Goal: Information Seeking & Learning: Check status

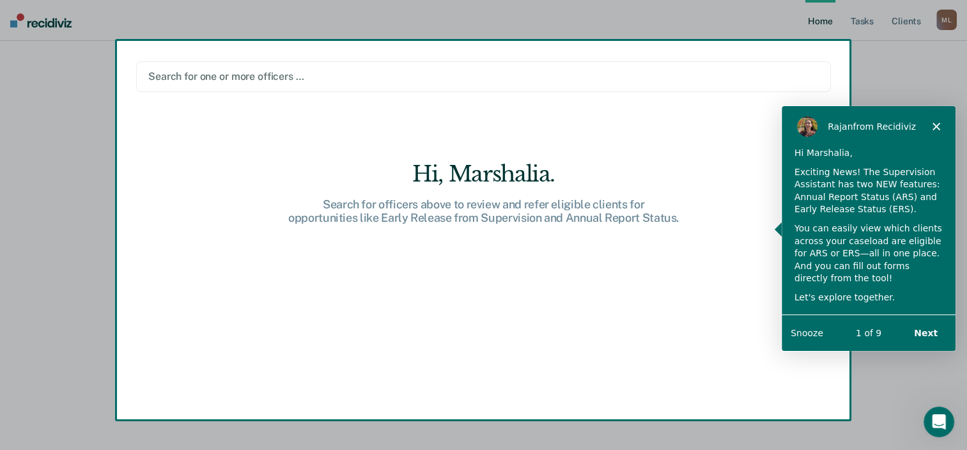
click at [934, 128] on icon "Close" at bounding box center [935, 126] width 8 height 8
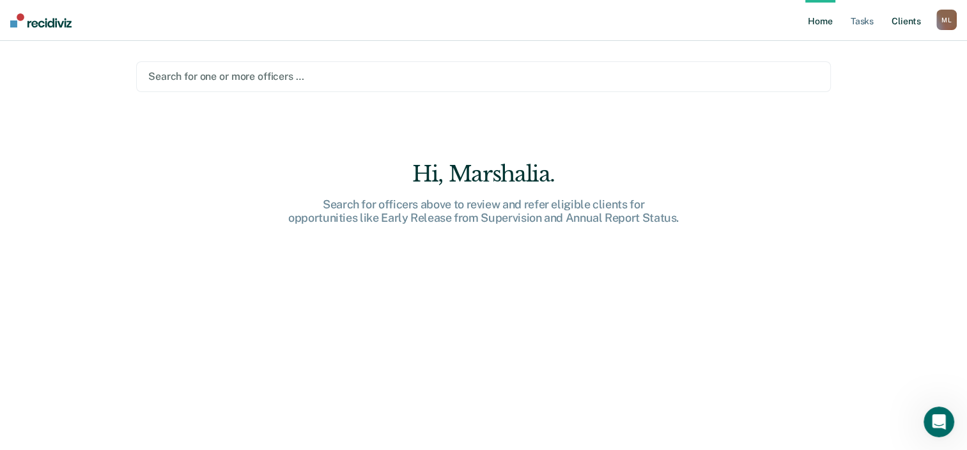
click at [897, 28] on link "Client s" at bounding box center [906, 20] width 34 height 41
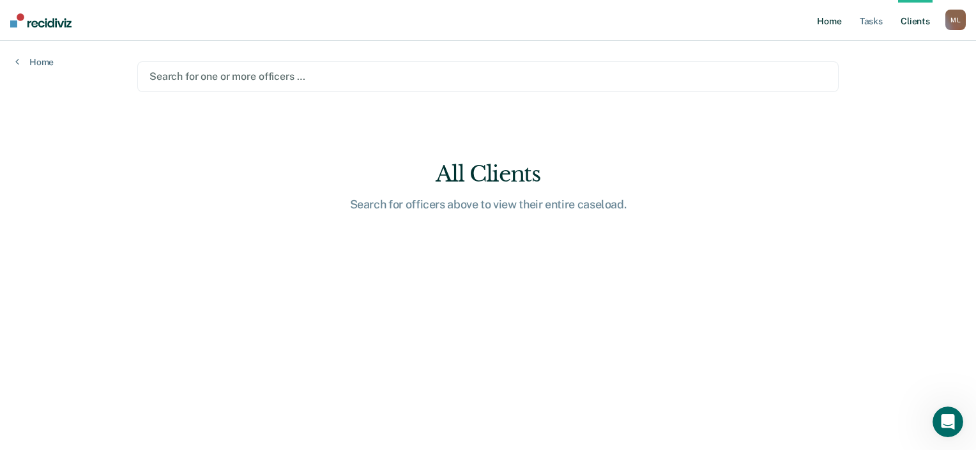
click at [832, 30] on link "Home" at bounding box center [829, 20] width 29 height 41
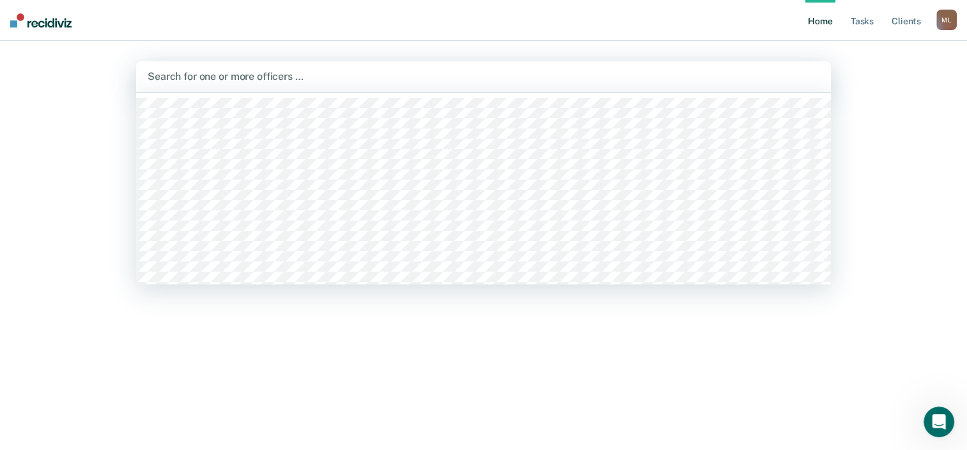
click at [264, 72] on div at bounding box center [483, 76] width 671 height 15
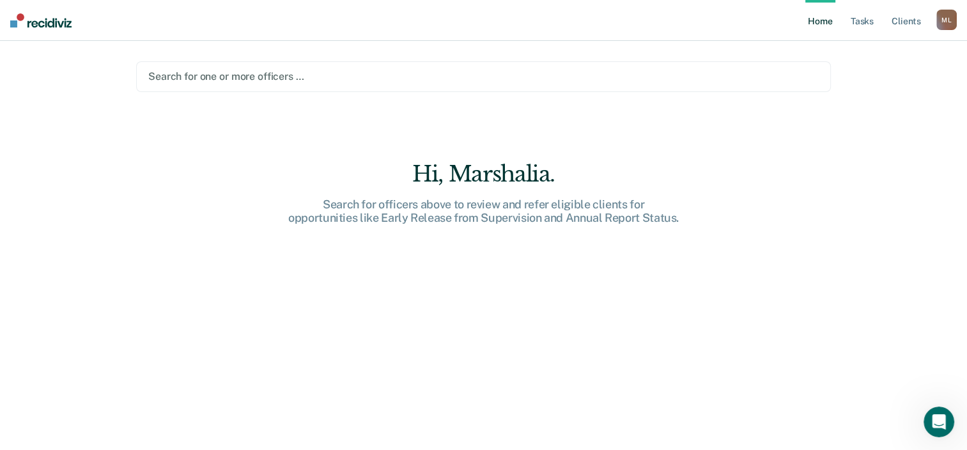
click at [264, 72] on div at bounding box center [483, 76] width 670 height 15
click at [429, 224] on div "Search for officers above to review and refer eligible clients for opportunitie…" at bounding box center [483, 210] width 409 height 27
click at [852, 20] on link "Tasks" at bounding box center [862, 20] width 28 height 41
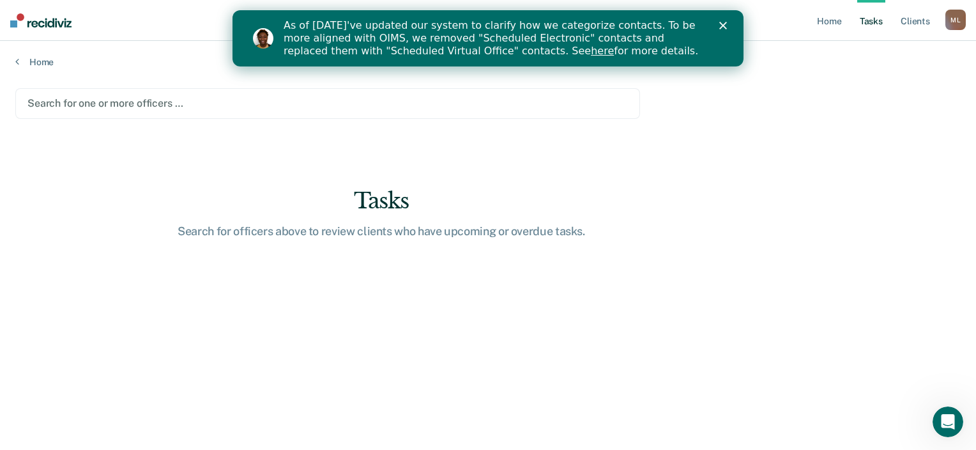
click at [591, 46] on link "here" at bounding box center [602, 51] width 23 height 12
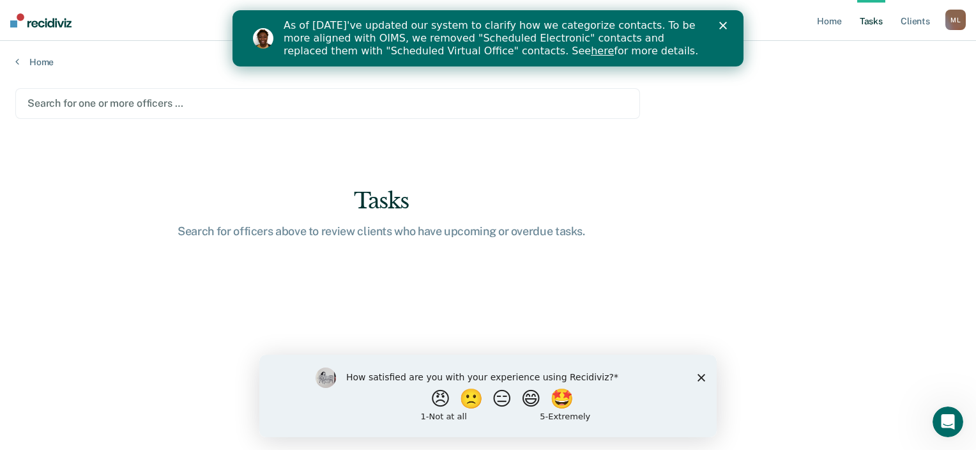
click at [698, 378] on icon "Close survey" at bounding box center [702, 377] width 8 height 8
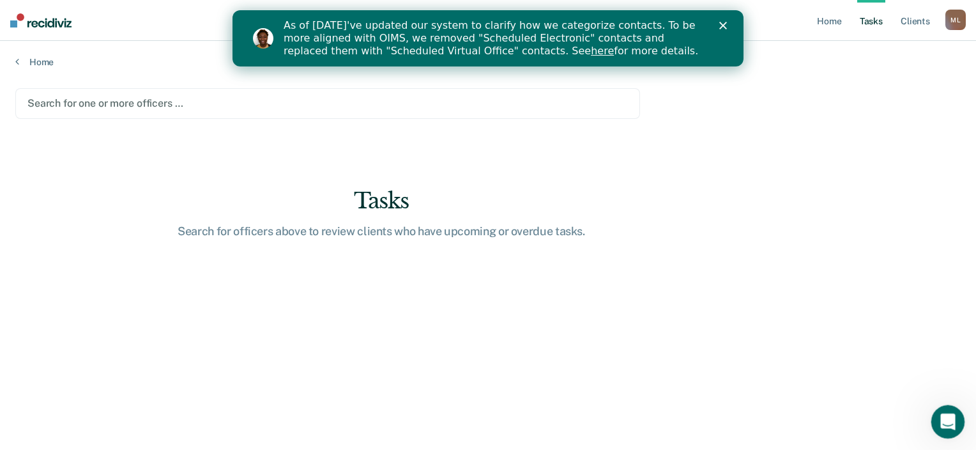
click at [950, 410] on div "Open Intercom Messenger" at bounding box center [946, 420] width 42 height 42
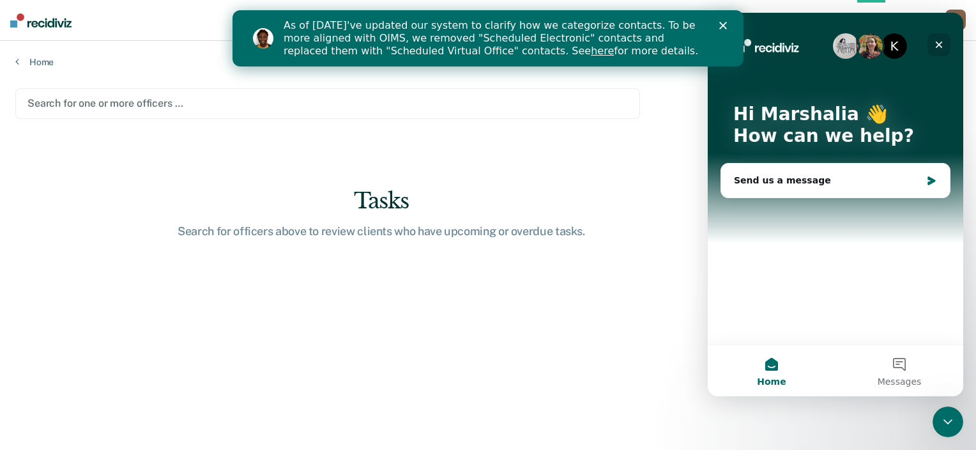
click at [934, 46] on icon "Close" at bounding box center [939, 45] width 10 height 10
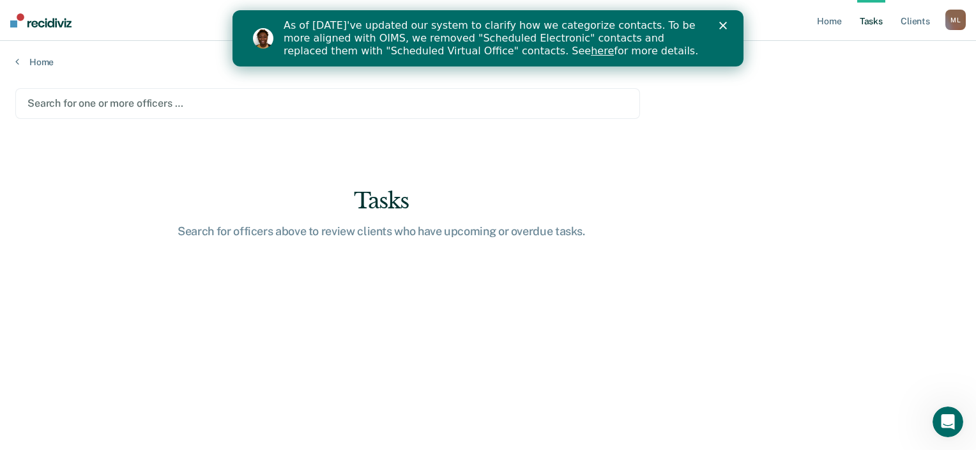
click at [717, 22] on div "As of [DATE]'ve updated our system to clarify how we categorize contacts. To be…" at bounding box center [504, 38] width 440 height 46
click at [720, 24] on icon "Close" at bounding box center [723, 26] width 8 height 8
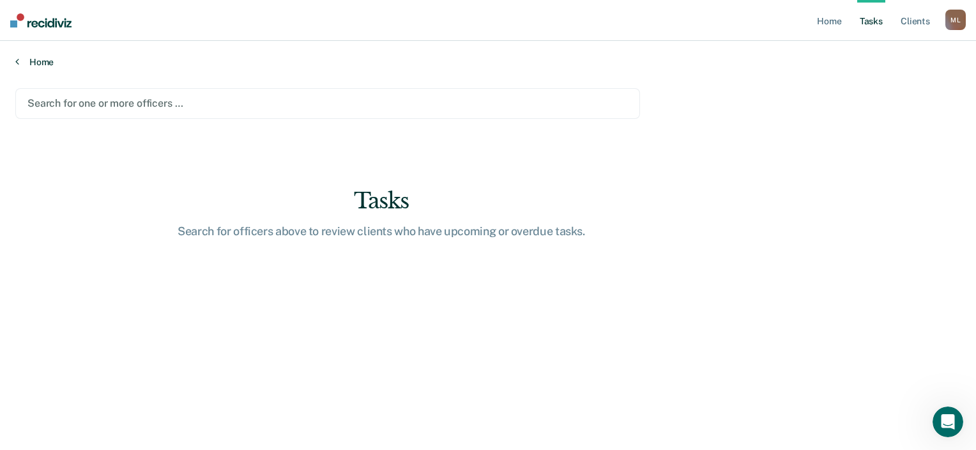
click at [36, 61] on link "Home" at bounding box center [488, 61] width 946 height 11
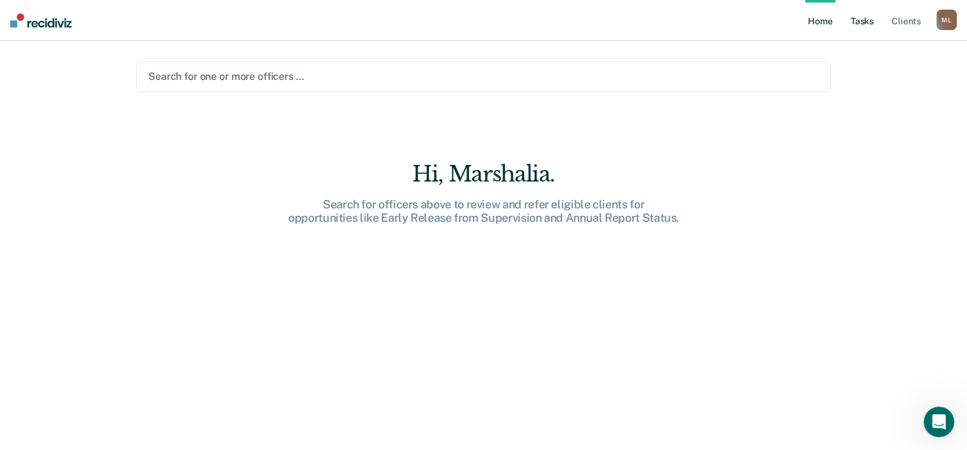
click at [855, 22] on link "Tasks" at bounding box center [862, 20] width 28 height 41
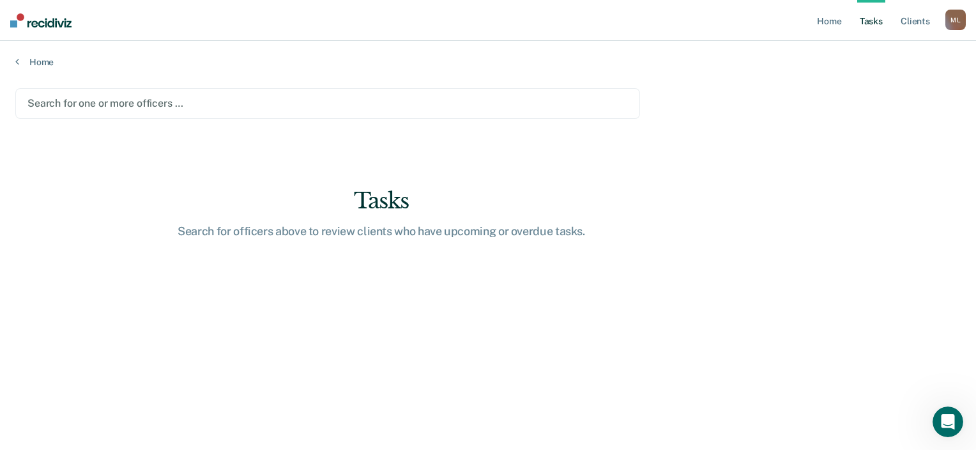
click at [961, 21] on div "M L" at bounding box center [956, 20] width 20 height 20
click at [926, 50] on link "Profile" at bounding box center [904, 52] width 103 height 11
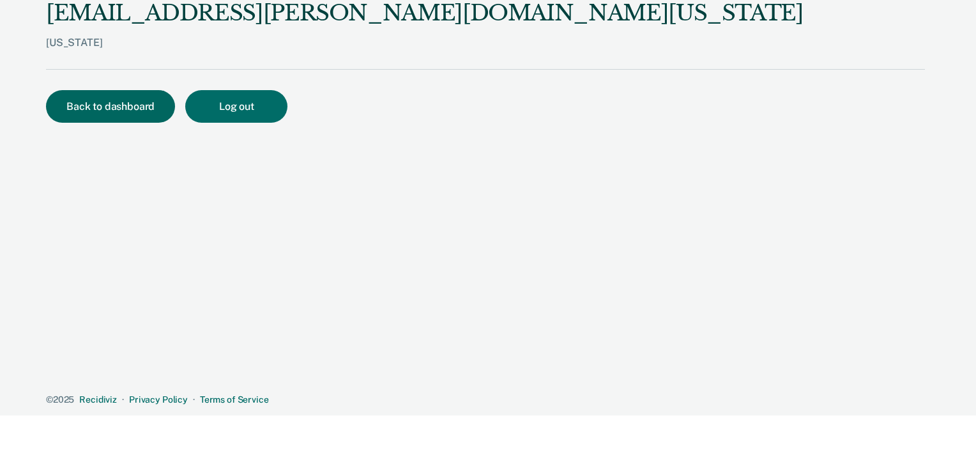
click at [99, 100] on button "Back to dashboard" at bounding box center [110, 106] width 129 height 33
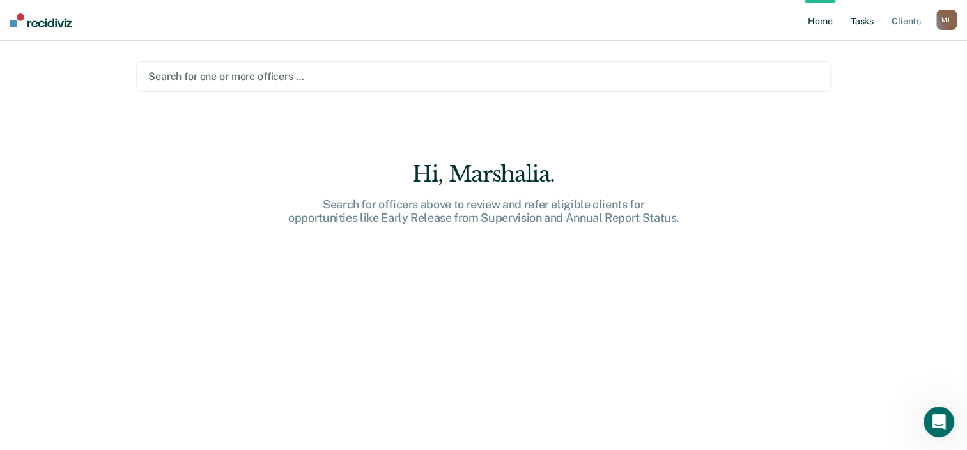
click at [861, 27] on link "Tasks" at bounding box center [862, 20] width 28 height 41
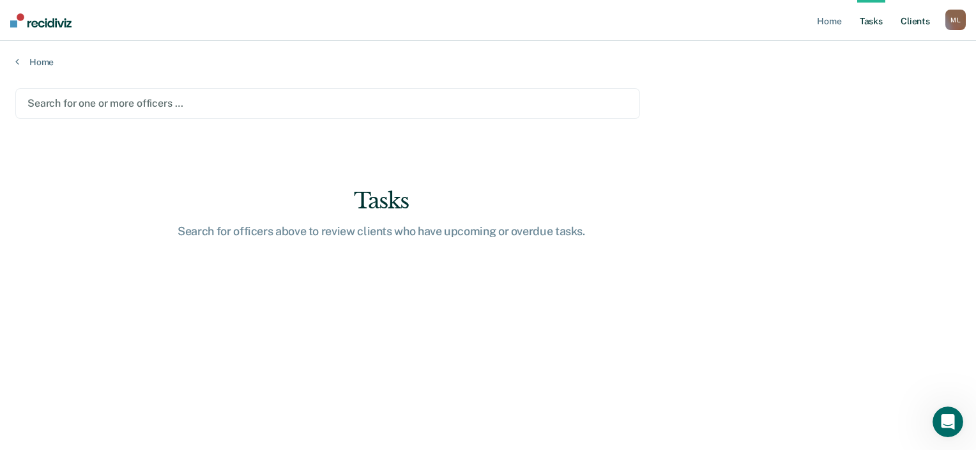
click at [910, 24] on link "Client s" at bounding box center [915, 20] width 34 height 41
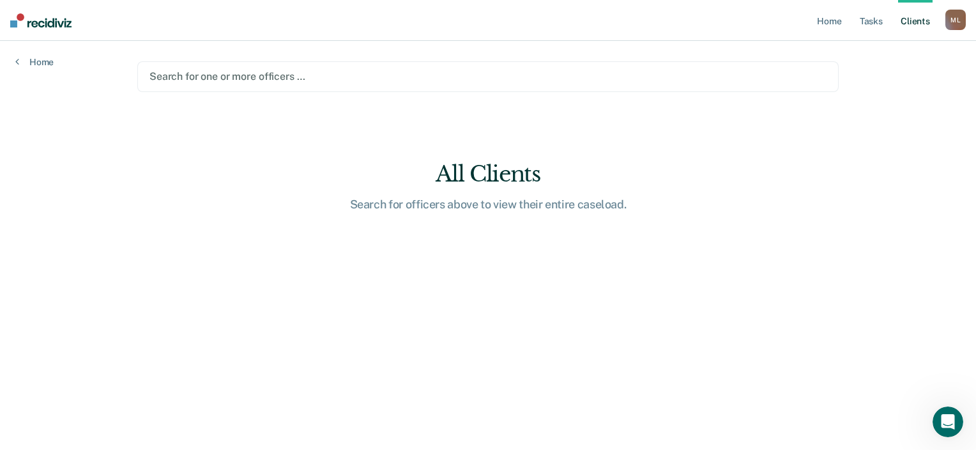
click at [912, 23] on link "Client s" at bounding box center [915, 20] width 34 height 41
click at [871, 24] on link "Tasks" at bounding box center [871, 20] width 28 height 41
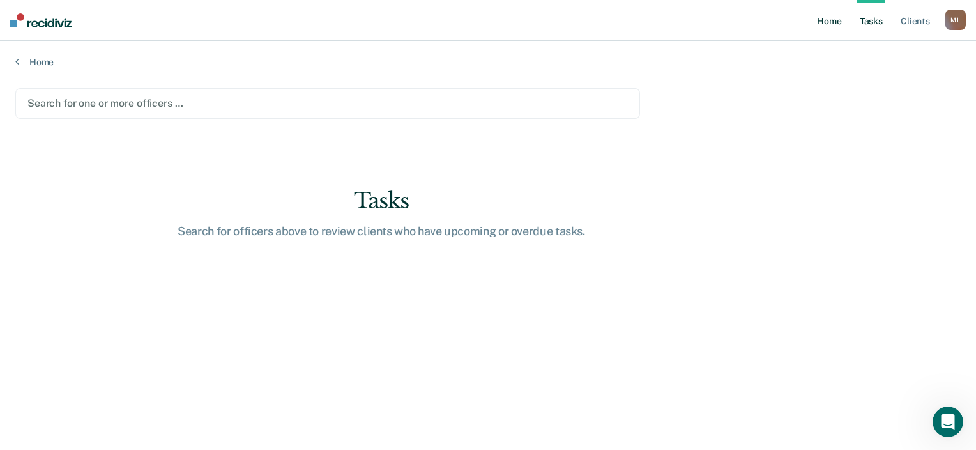
click at [831, 19] on link "Home" at bounding box center [829, 20] width 29 height 41
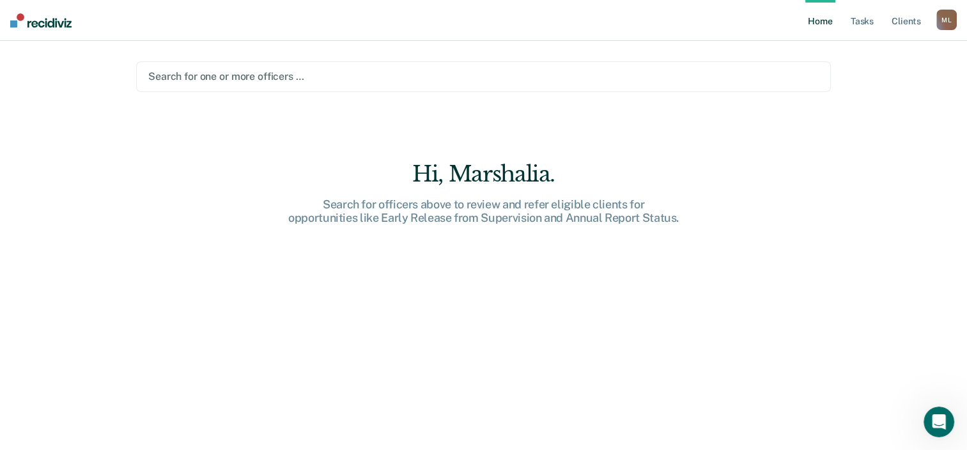
click at [219, 71] on div at bounding box center [483, 76] width 670 height 15
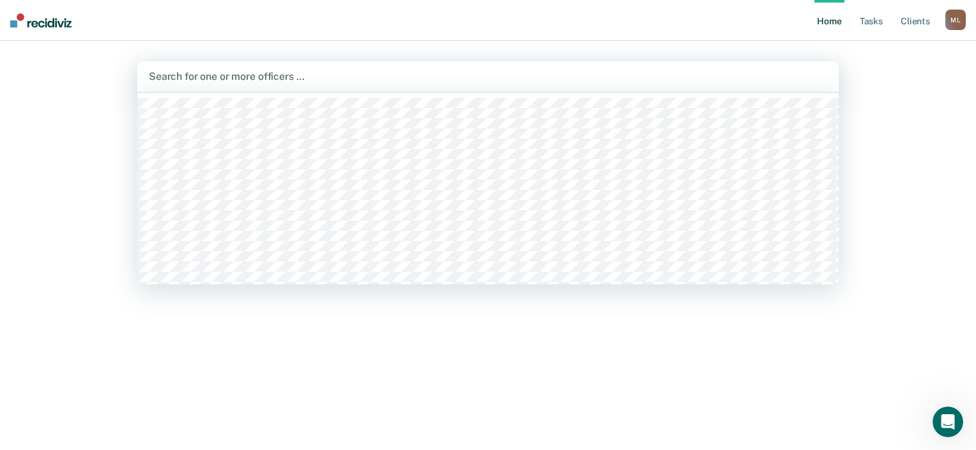
click at [247, 79] on div at bounding box center [488, 76] width 678 height 15
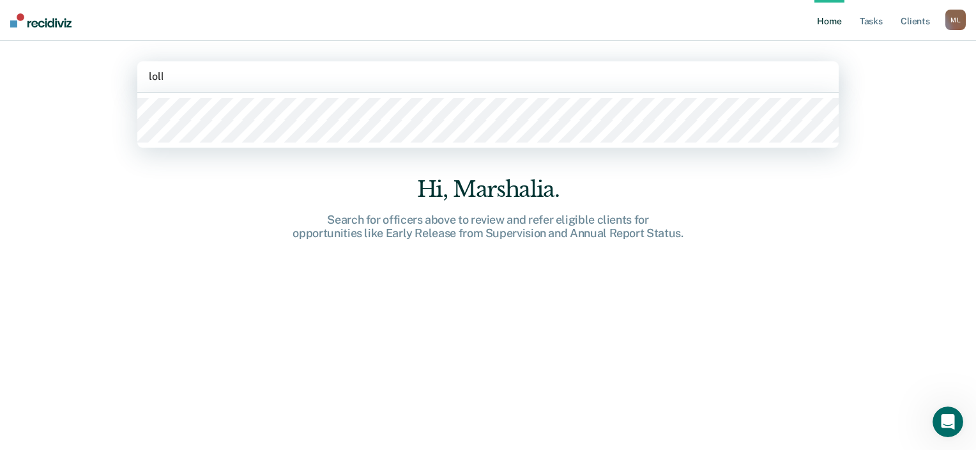
type input "lolli"
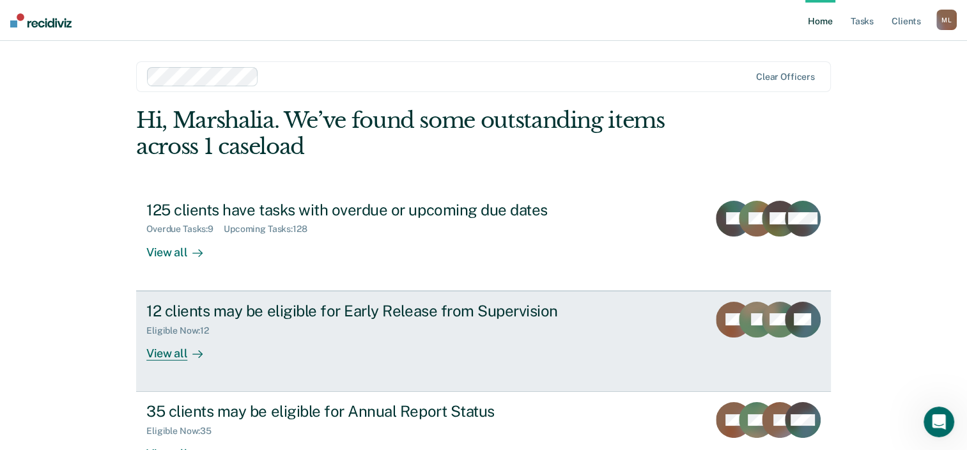
click at [165, 355] on div "View all" at bounding box center [182, 347] width 72 height 25
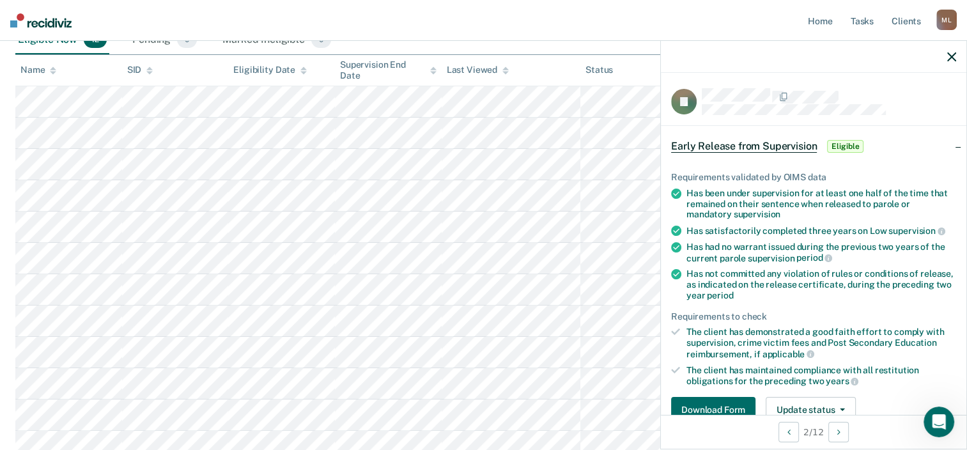
click at [949, 57] on icon "button" at bounding box center [951, 56] width 9 height 9
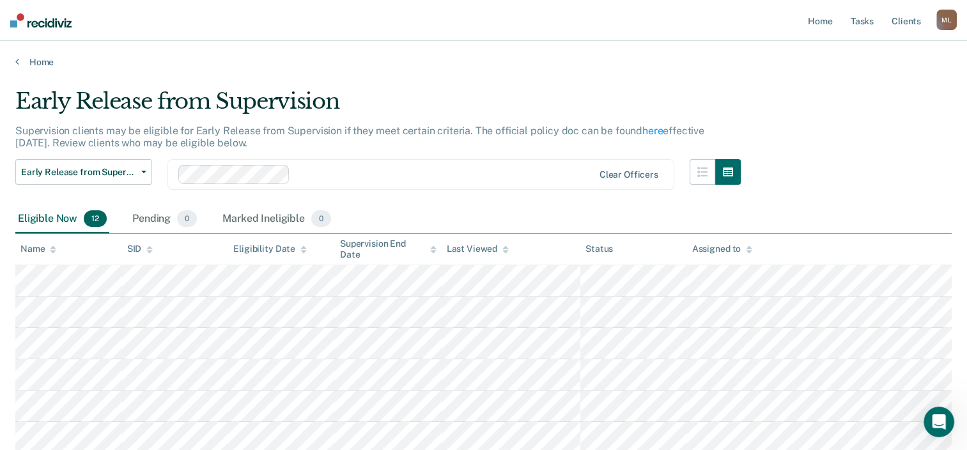
click at [18, 59] on icon at bounding box center [17, 61] width 4 height 10
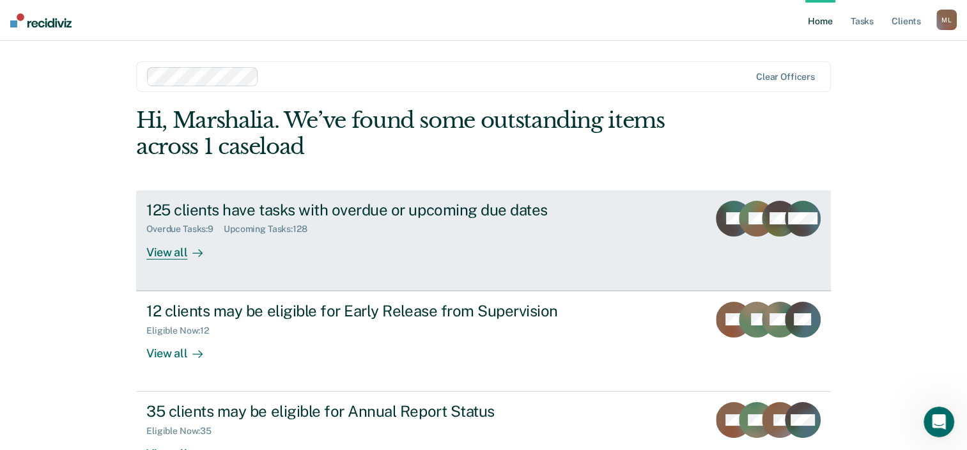
click at [807, 274] on link "125 clients have tasks with overdue or upcoming due dates Overdue Tasks : 9 Upc…" at bounding box center [483, 240] width 694 height 100
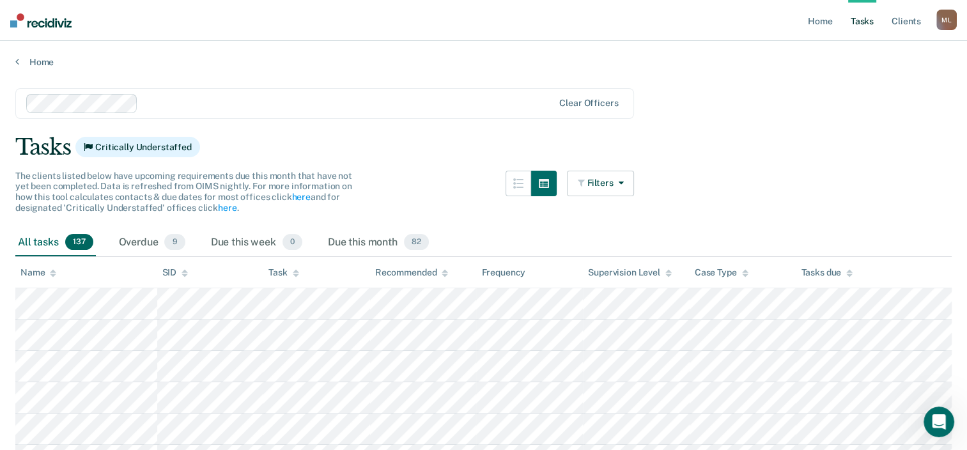
scroll to position [1, 0]
click at [6, 63] on div "Home" at bounding box center [483, 53] width 967 height 27
click at [22, 64] on link "Home" at bounding box center [483, 60] width 936 height 11
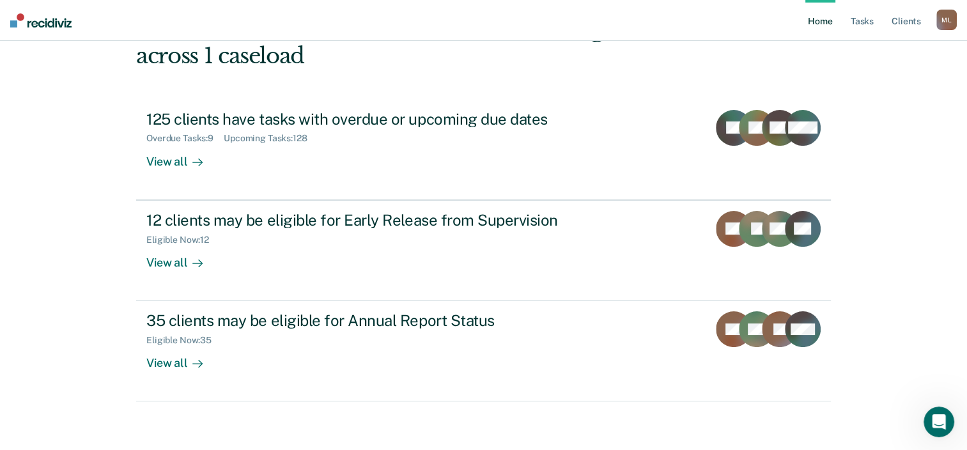
scroll to position [93, 0]
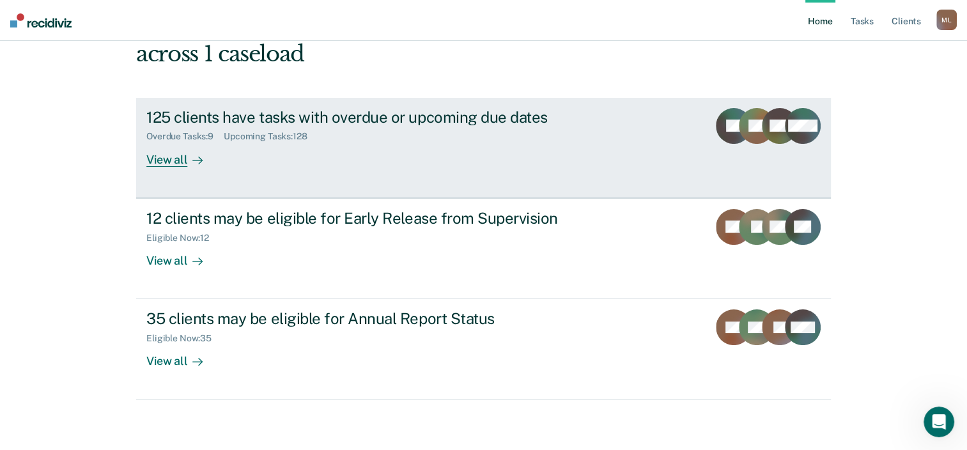
click at [634, 141] on link "125 clients have tasks with overdue or upcoming due dates Overdue Tasks : 9 Upc…" at bounding box center [483, 148] width 694 height 100
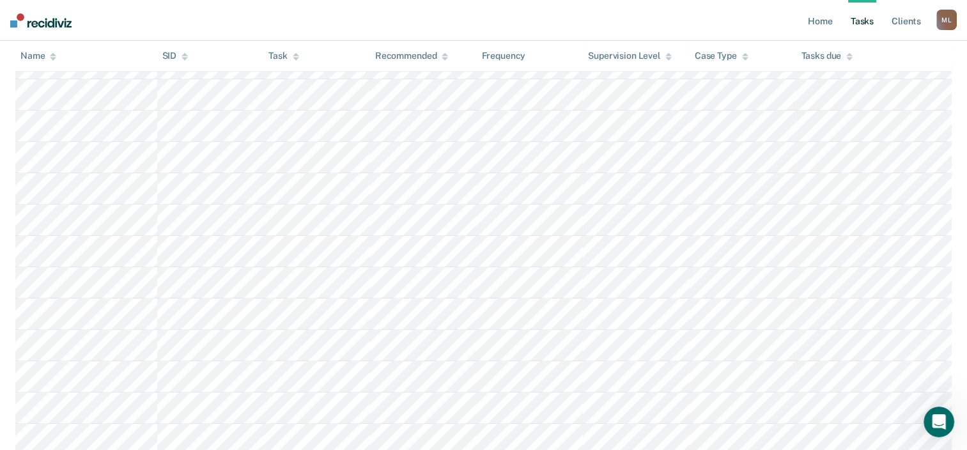
scroll to position [905, 0]
